Goal: Obtain resource: Download file/media

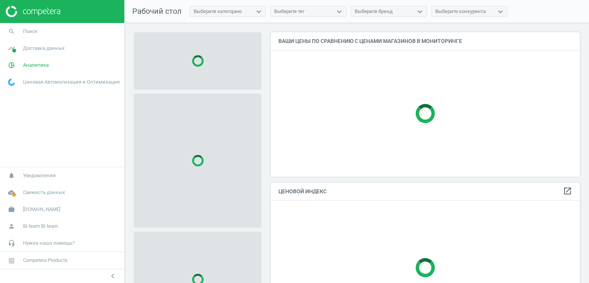
scroll to position [156, 315]
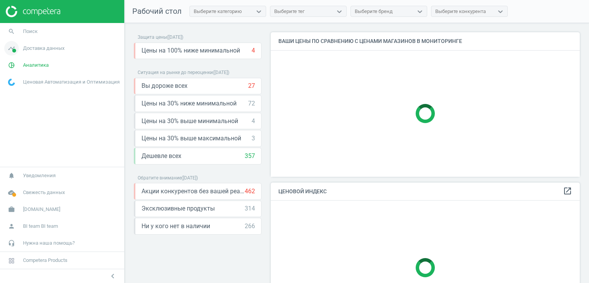
click at [37, 52] on link "timeline Доставка данных" at bounding box center [62, 48] width 124 height 17
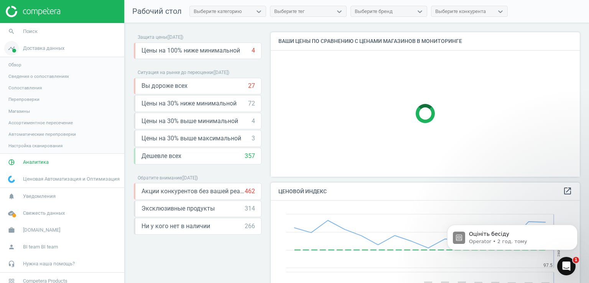
scroll to position [0, 0]
click at [18, 112] on span "Магазины" at bounding box center [18, 111] width 21 height 6
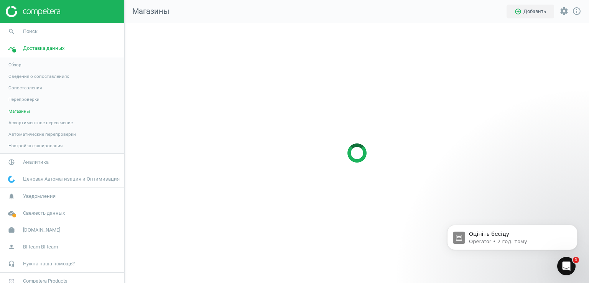
scroll to position [272, 476]
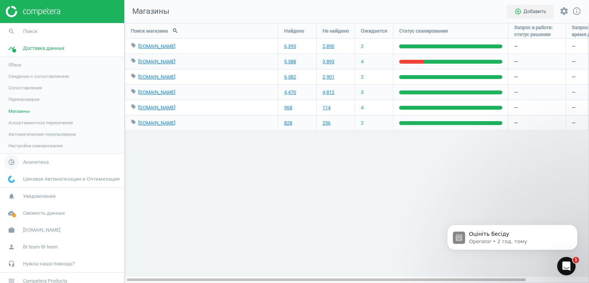
click at [41, 165] on span "Аналитика" at bounding box center [36, 162] width 26 height 7
click at [14, 95] on span "Товары" at bounding box center [16, 93] width 16 height 6
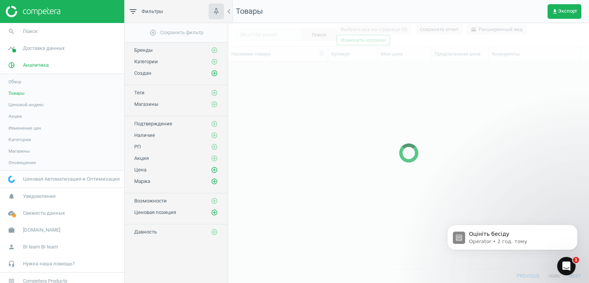
scroll to position [195, 355]
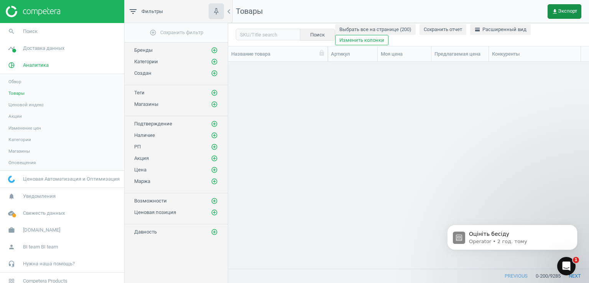
click at [557, 15] on button "get_app Экспорт" at bounding box center [565, 11] width 34 height 15
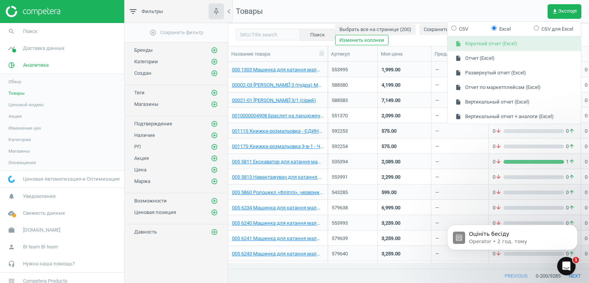
click at [496, 45] on button "insert_drive_file Короткий отчет (Excel)" at bounding box center [515, 43] width 134 height 15
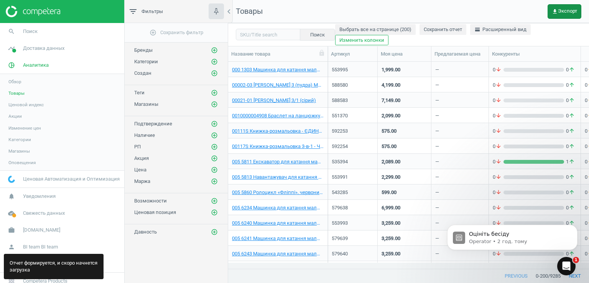
click at [569, 8] on span "get_app Экспорт" at bounding box center [564, 11] width 25 height 6
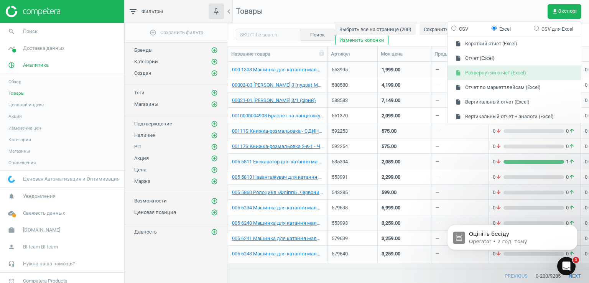
click at [498, 73] on button "insert_drive_file Развернутый отчет (Excel)" at bounding box center [515, 73] width 134 height 15
